Goal: Task Accomplishment & Management: Manage account settings

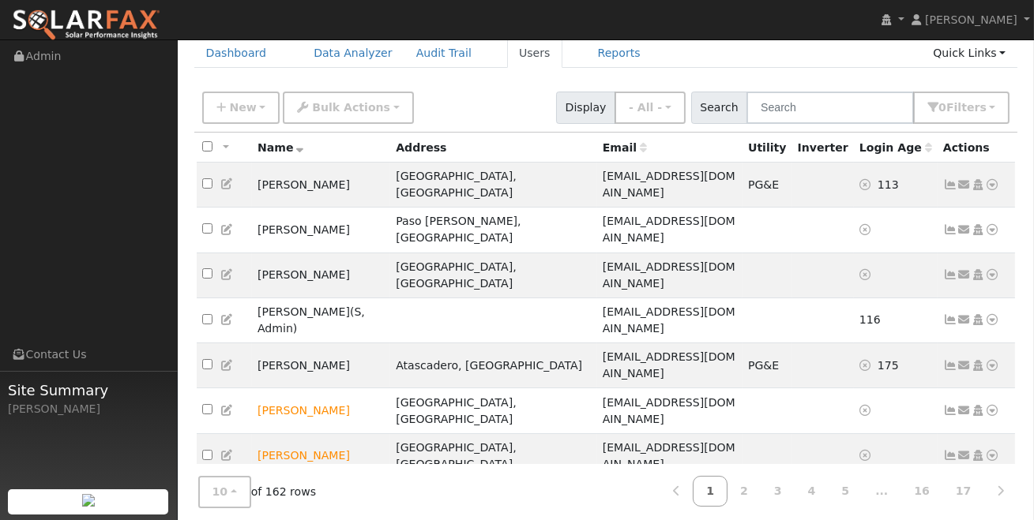
scroll to position [82, 0]
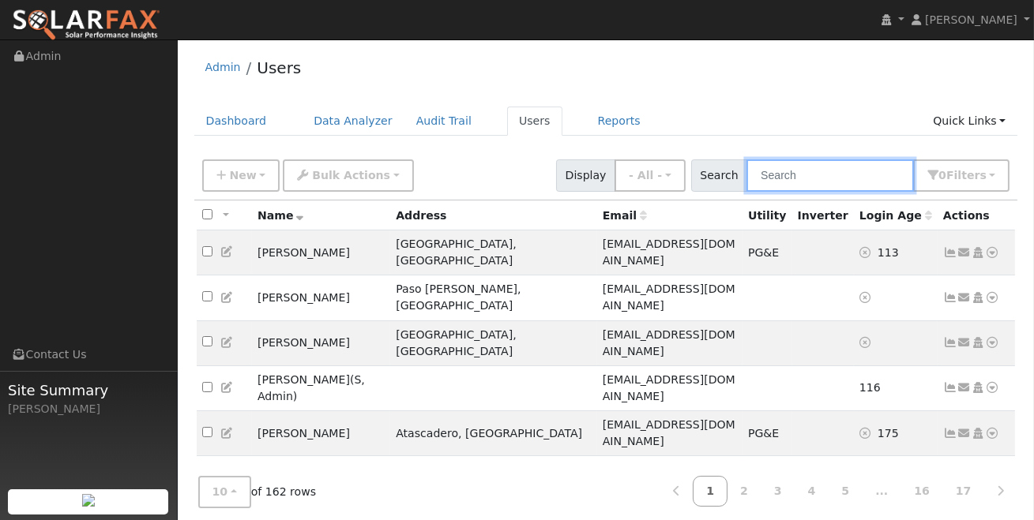
click at [806, 172] on input "text" at bounding box center [829, 176] width 167 height 32
type input "[PERSON_NAME]"
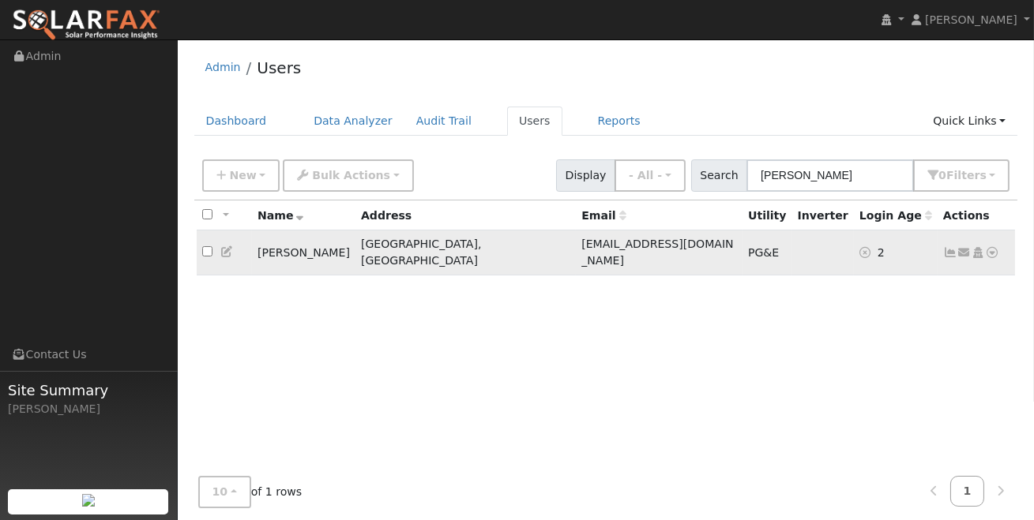
click at [284, 244] on td "[PERSON_NAME]" at bounding box center [303, 253] width 103 height 45
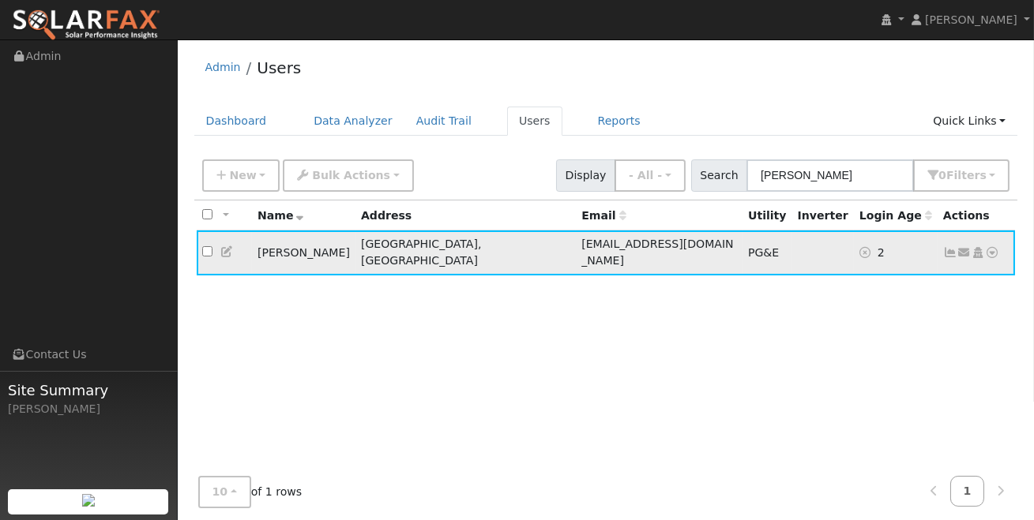
click at [581, 245] on span "[EMAIL_ADDRESS][DOMAIN_NAME]" at bounding box center [657, 252] width 152 height 29
click at [951, 248] on icon at bounding box center [950, 252] width 14 height 11
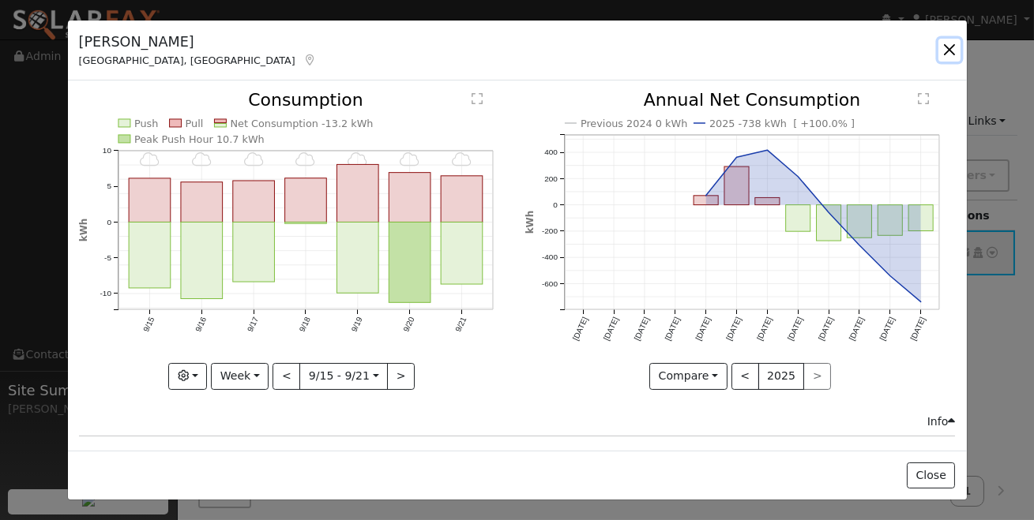
click at [953, 53] on button "button" at bounding box center [949, 50] width 22 height 22
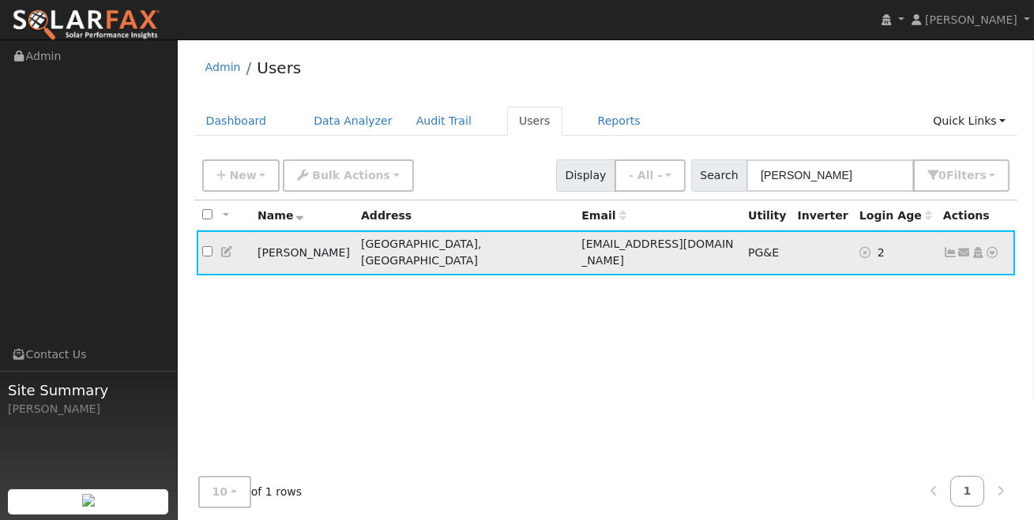
click at [952, 247] on icon at bounding box center [950, 252] width 14 height 11
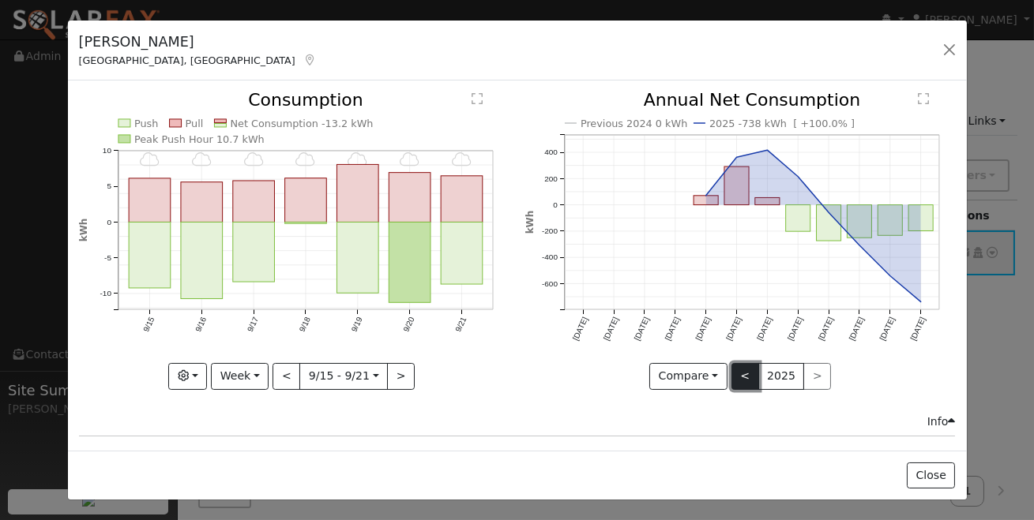
click at [745, 381] on button "<" at bounding box center [745, 376] width 28 height 27
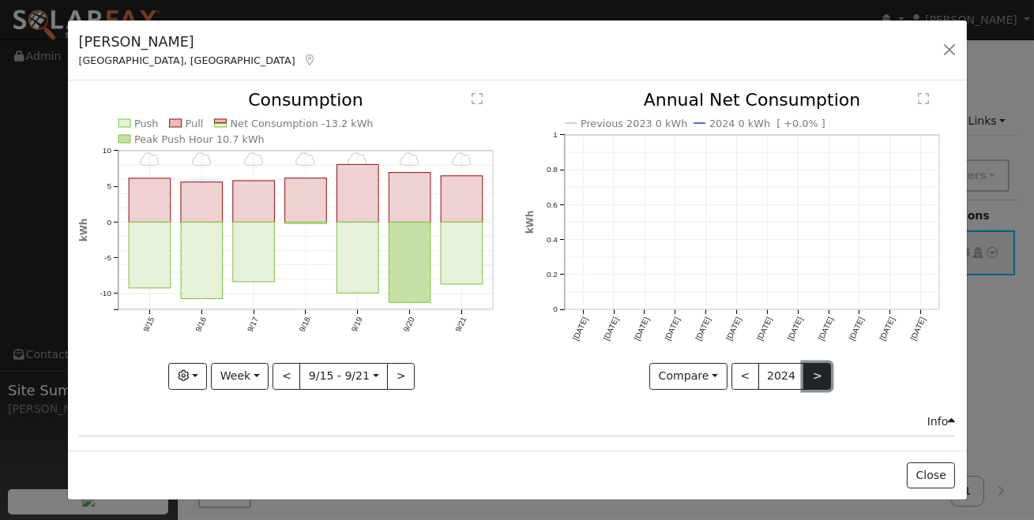
click at [817, 380] on button ">" at bounding box center [817, 376] width 28 height 27
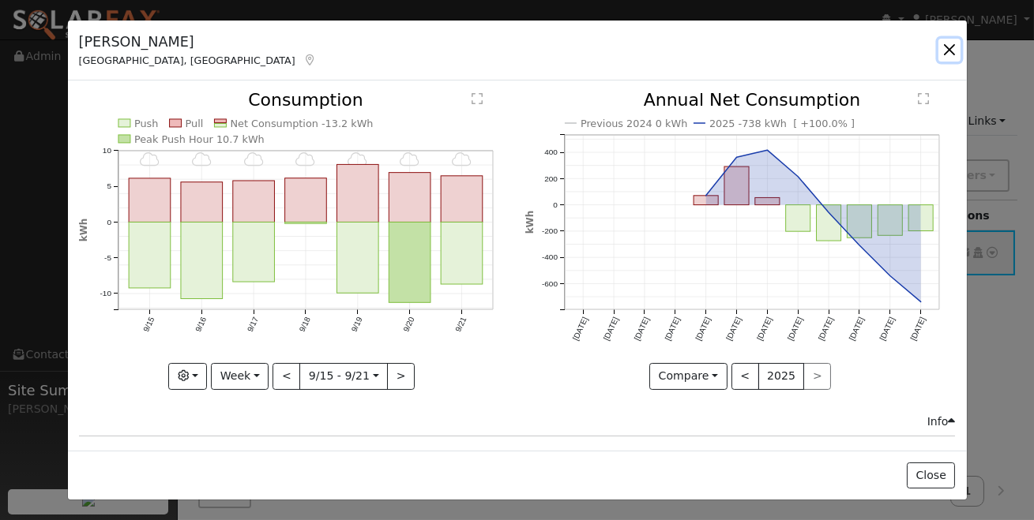
click at [938, 47] on button "button" at bounding box center [949, 50] width 22 height 22
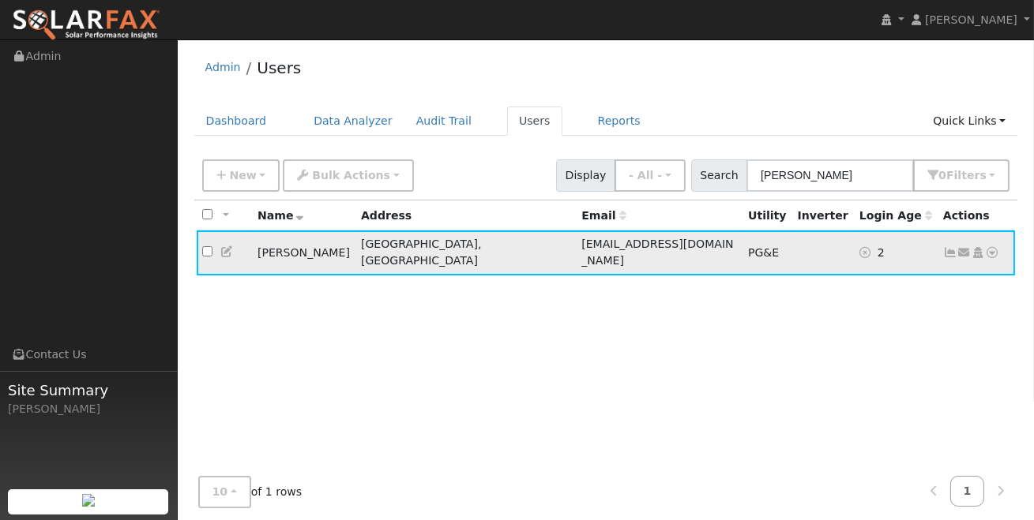
click at [950, 248] on icon at bounding box center [950, 252] width 14 height 11
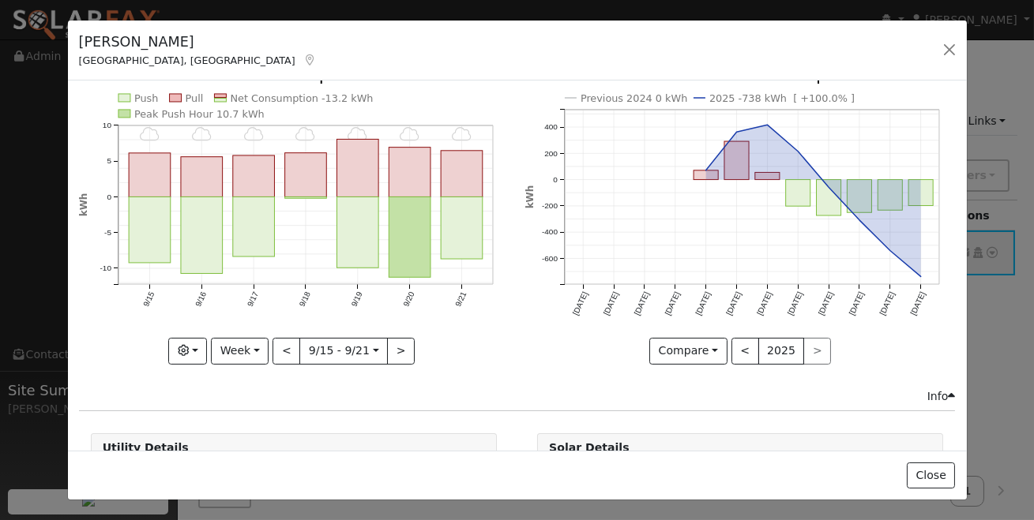
scroll to position [1, 0]
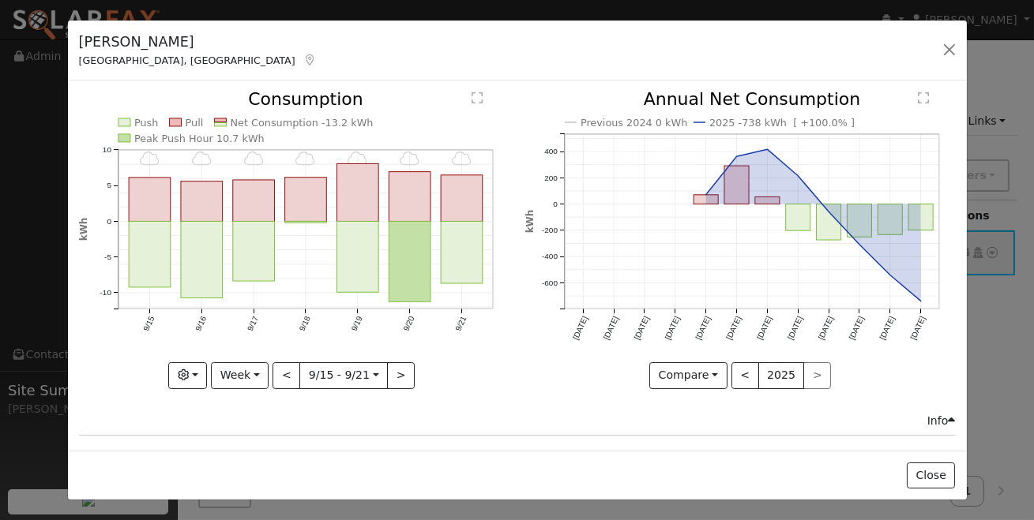
click at [926, 95] on text "" at bounding box center [923, 98] width 11 height 13
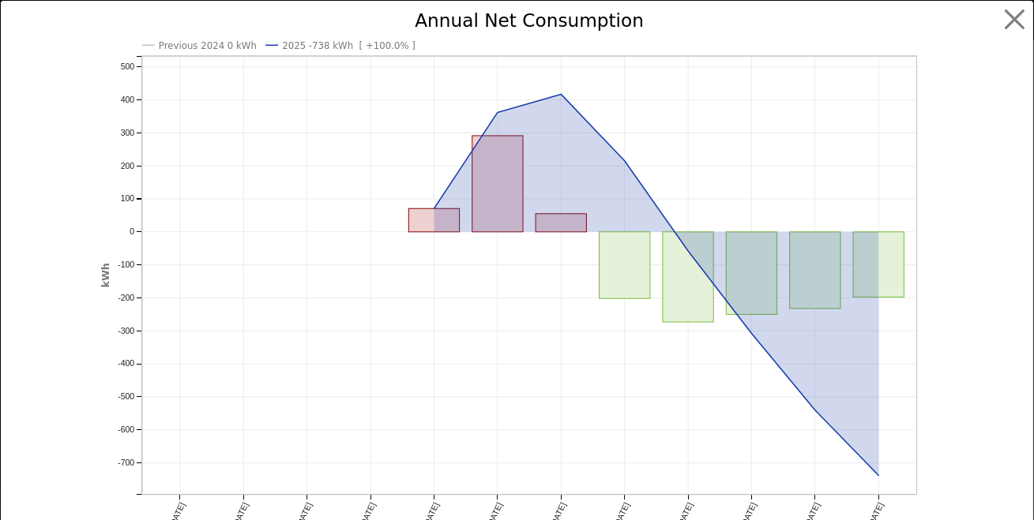
scroll to position [23, 0]
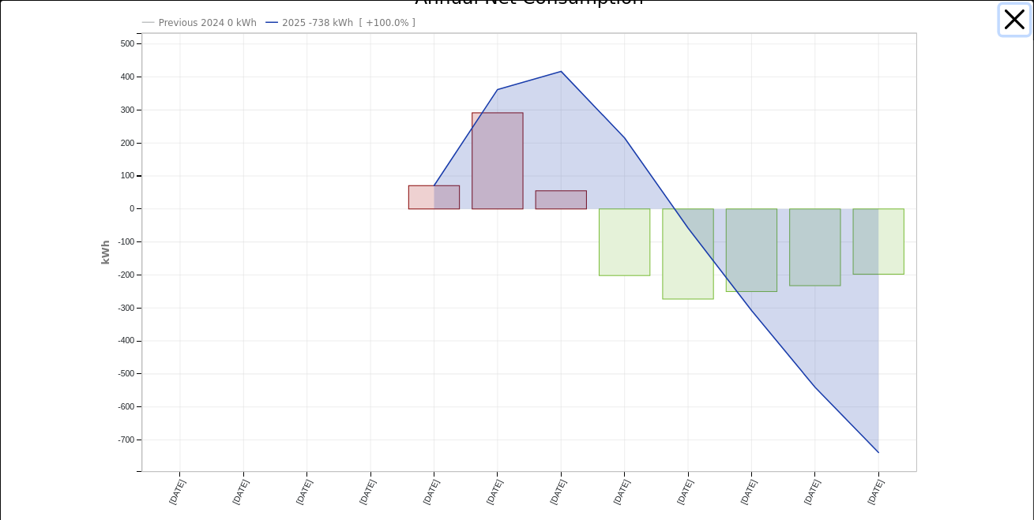
click at [1015, 20] on button "button" at bounding box center [1015, 20] width 30 height 30
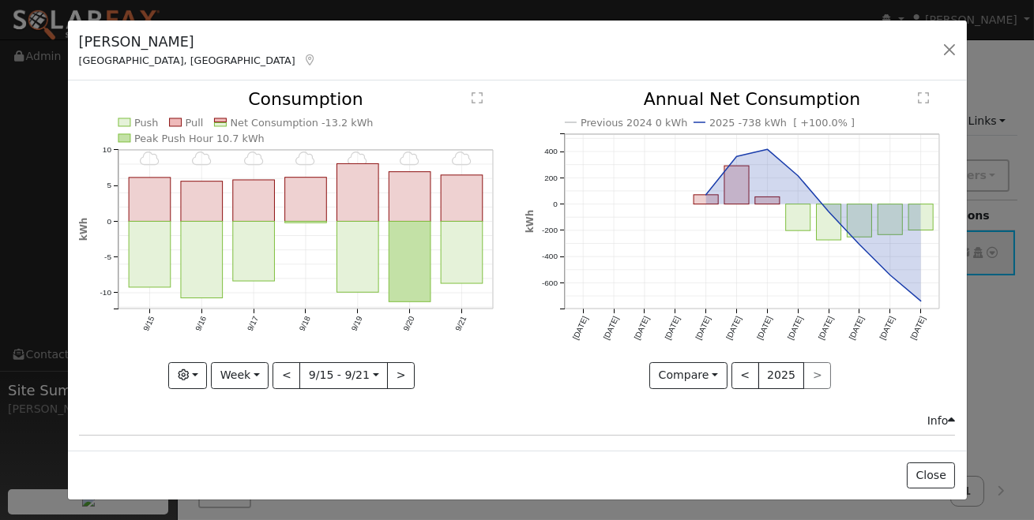
scroll to position [0, 0]
click at [952, 43] on button "button" at bounding box center [949, 50] width 22 height 22
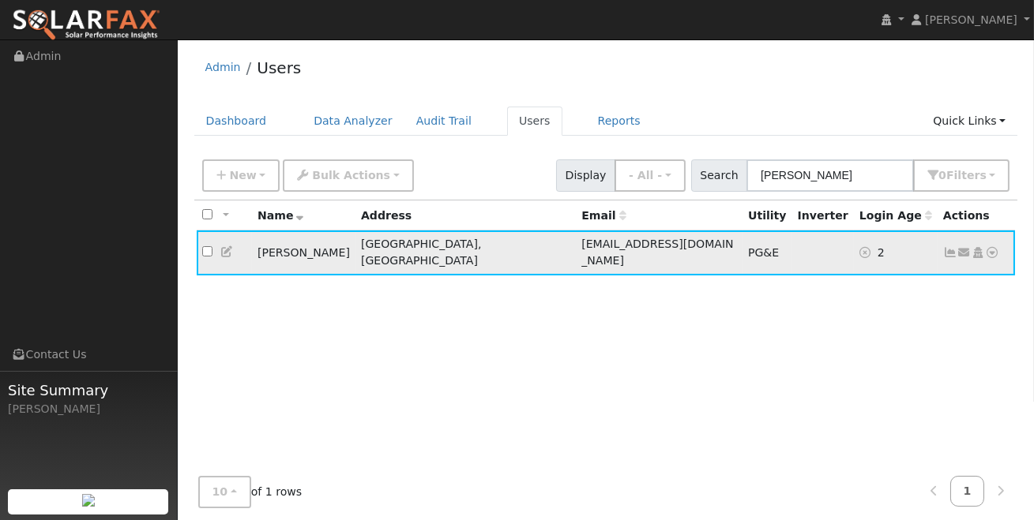
click at [979, 247] on icon at bounding box center [978, 252] width 14 height 11
